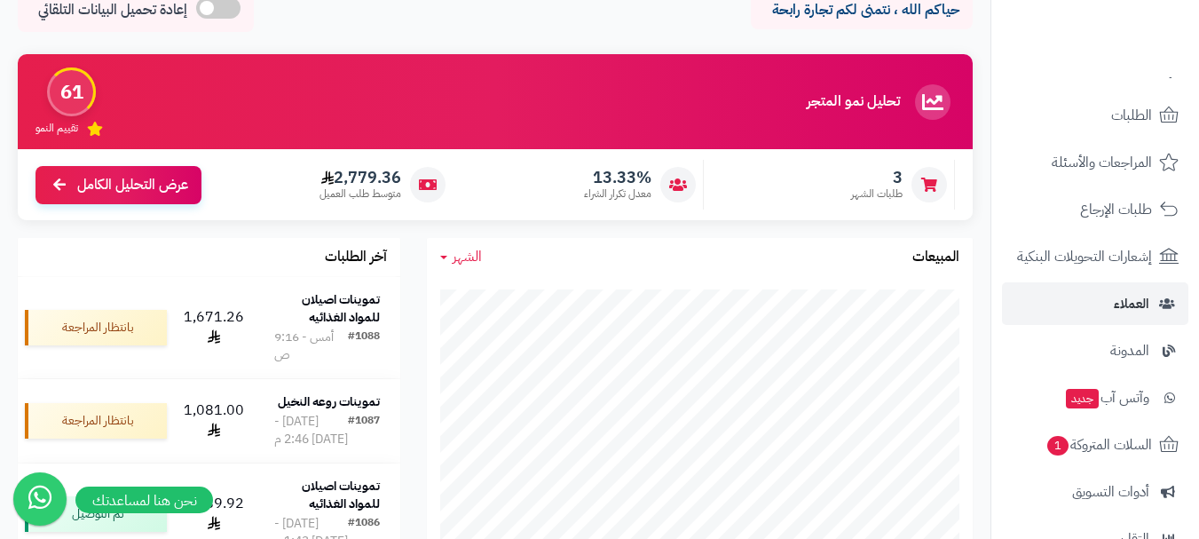
scroll to position [89, 0]
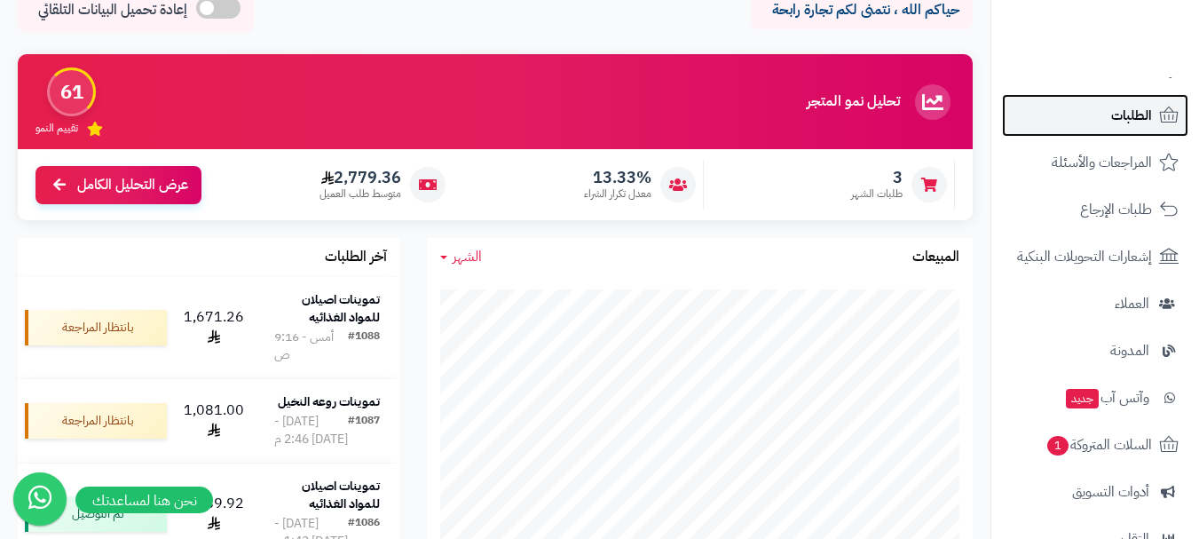
click at [1125, 116] on span "الطلبات" at bounding box center [1131, 115] width 41 height 25
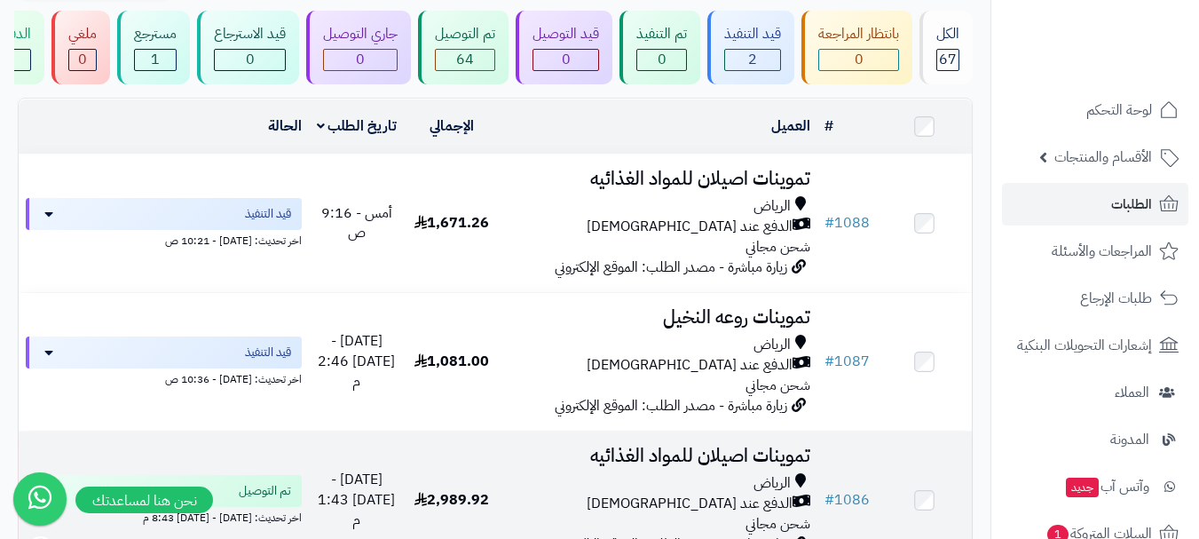
scroll to position [89, 0]
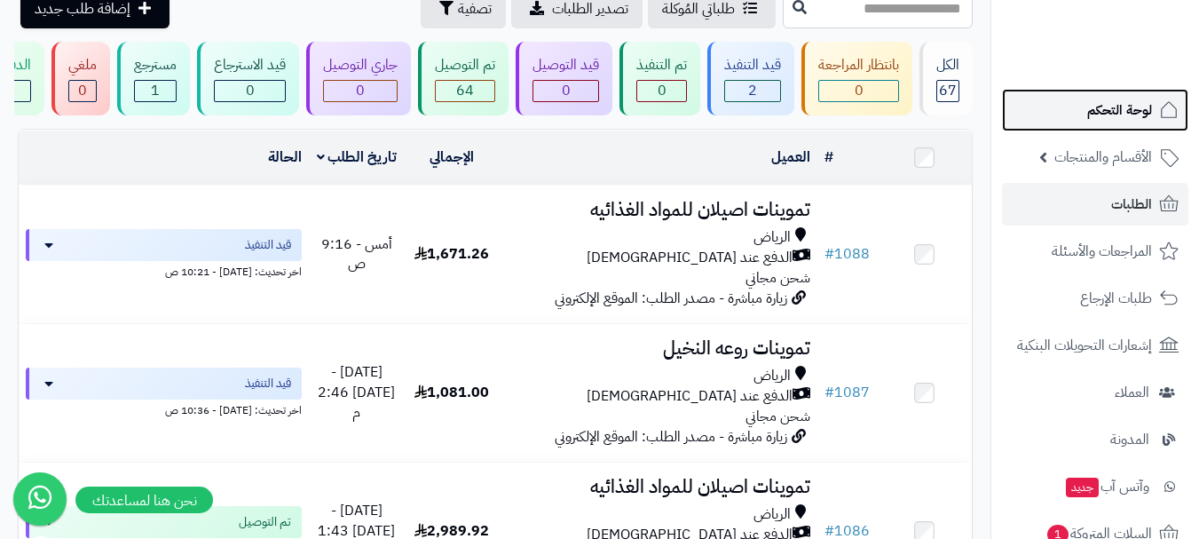
click at [1137, 111] on span "لوحة التحكم" at bounding box center [1119, 110] width 65 height 25
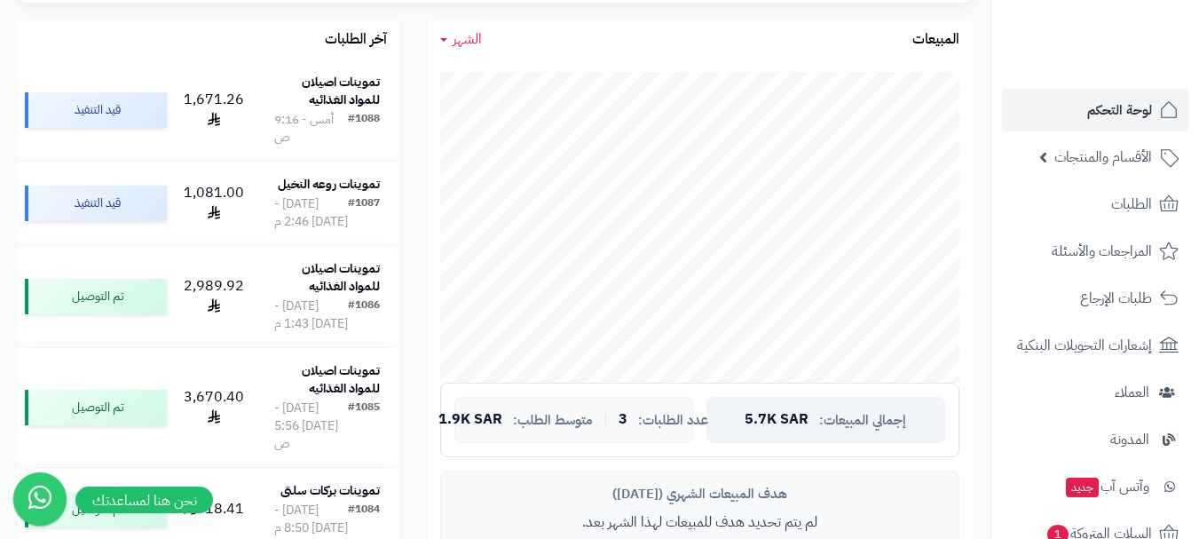
scroll to position [266, 0]
